Goal: Task Accomplishment & Management: Use online tool/utility

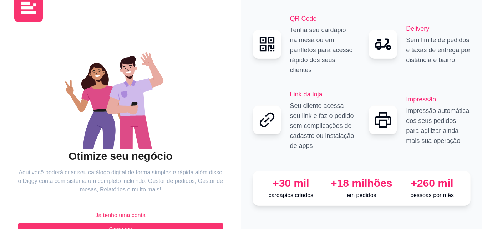
scroll to position [43, 0]
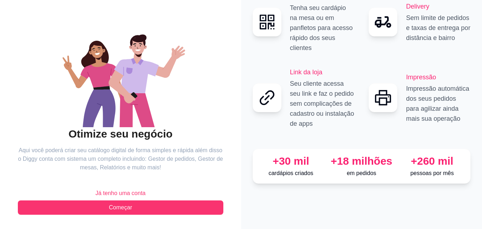
click at [134, 189] on span "Já tenho uma conta" at bounding box center [120, 193] width 50 height 9
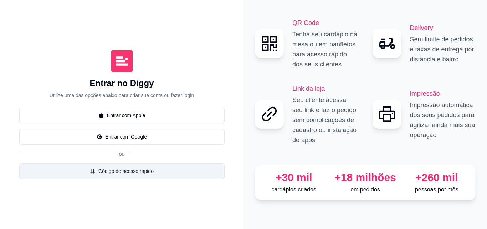
click at [143, 169] on button "Código de acesso rápido" at bounding box center [121, 171] width 205 height 16
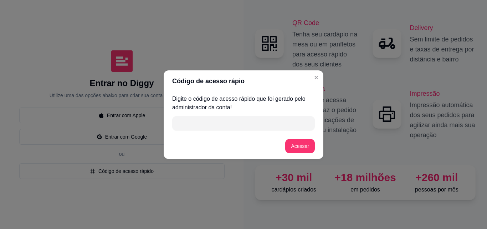
paste input "A83B9"
type input "A83B9"
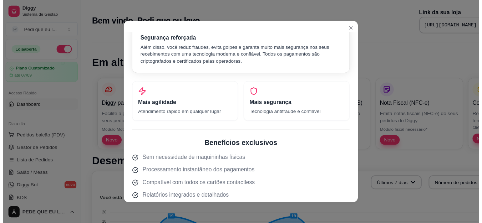
scroll to position [229, 0]
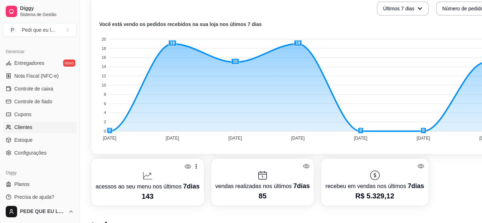
scroll to position [321, 0]
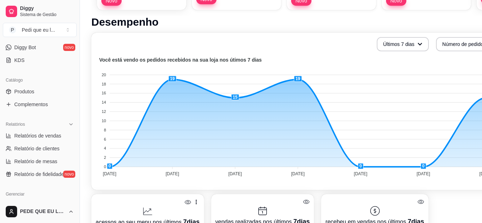
scroll to position [0, 0]
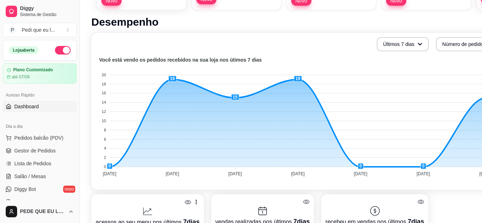
click at [37, 106] on span "Dashboard" at bounding box center [26, 106] width 25 height 7
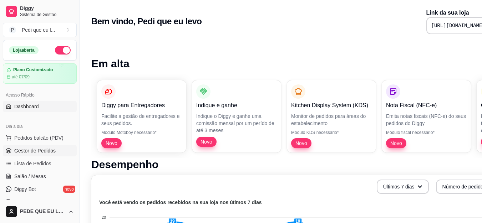
click at [37, 150] on span "Gestor de Pedidos" at bounding box center [34, 150] width 41 height 7
